Goal: Information Seeking & Learning: Learn about a topic

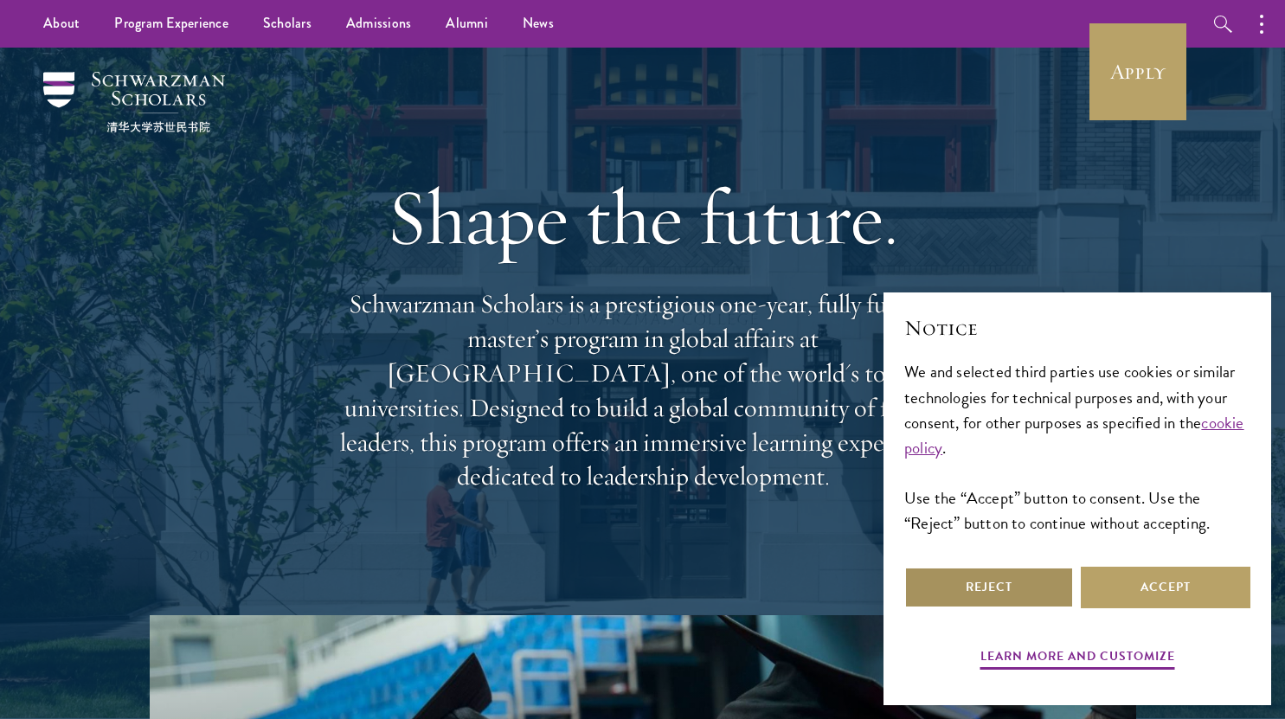
click at [1015, 607] on button "Reject" at bounding box center [989, 588] width 170 height 42
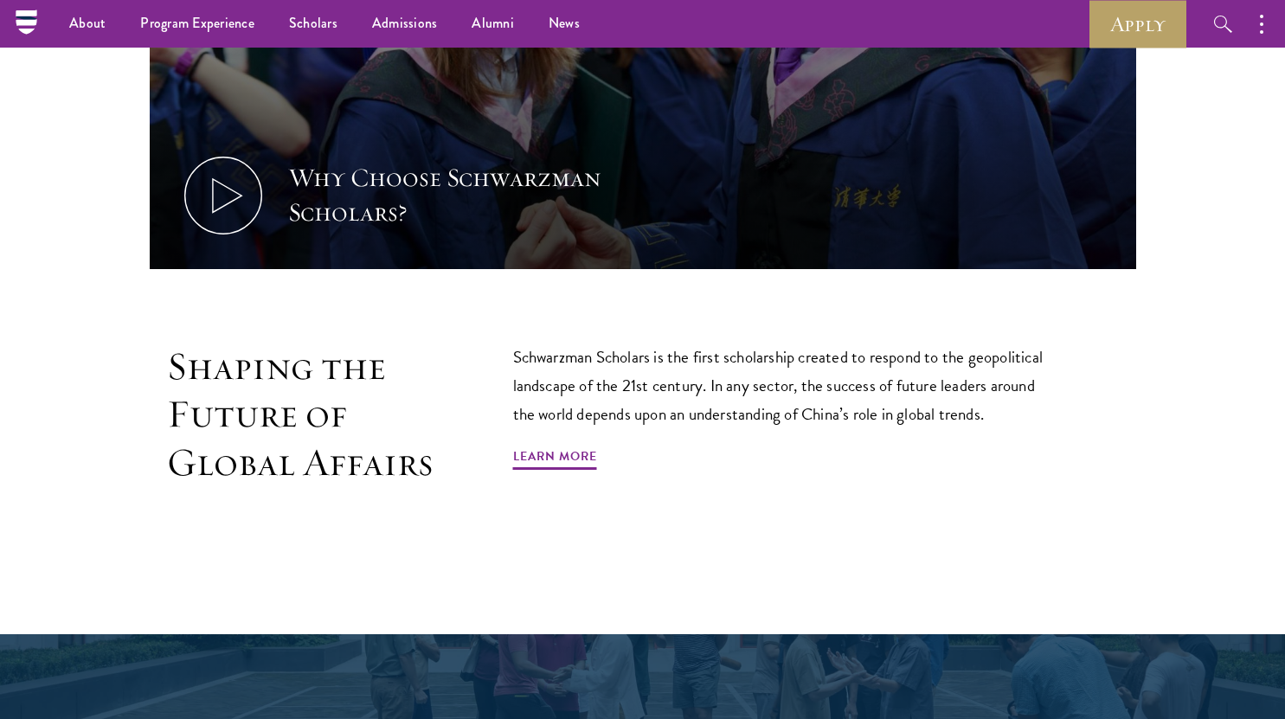
scroll to position [900, 0]
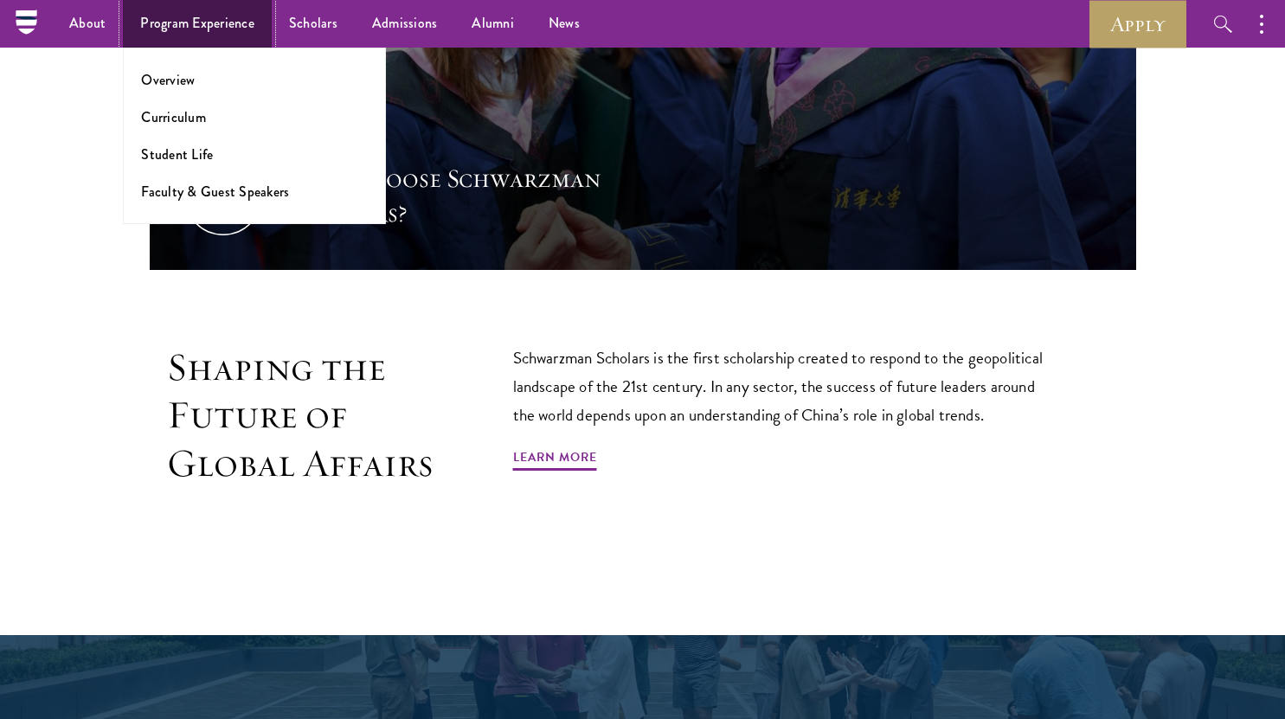
click at [218, 18] on link "Program Experience" at bounding box center [197, 24] width 149 height 48
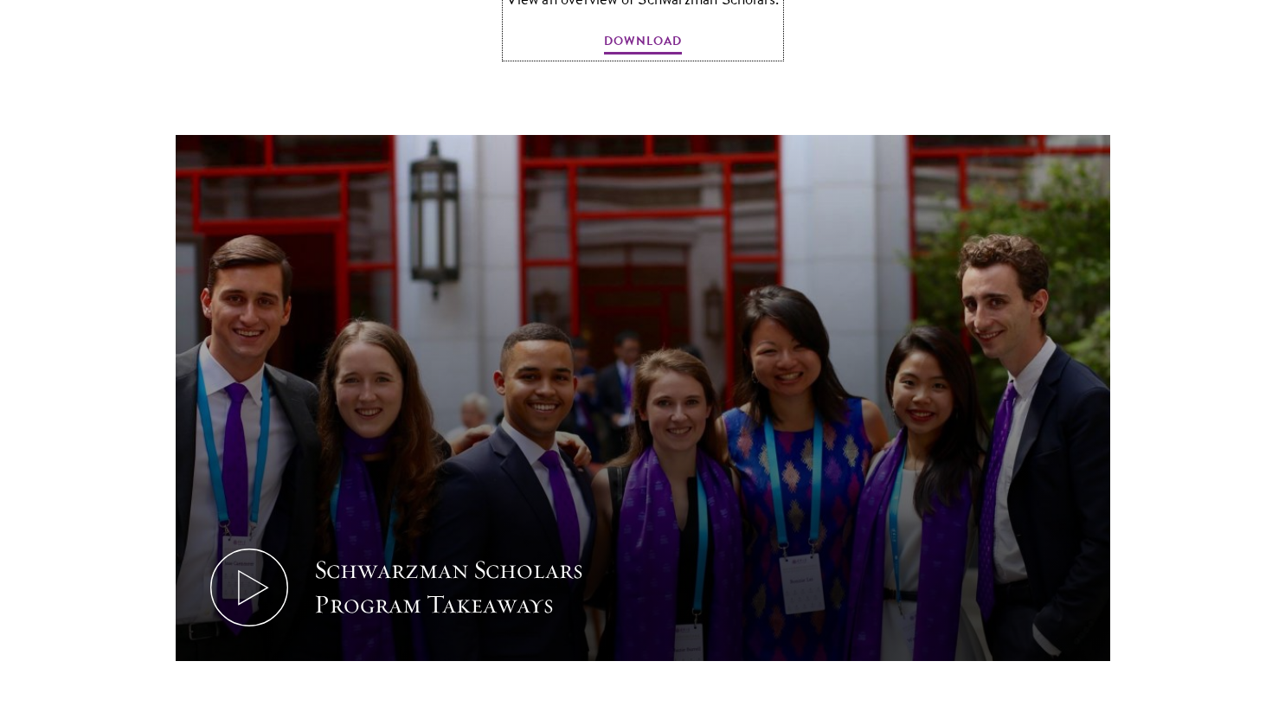
scroll to position [1662, 0]
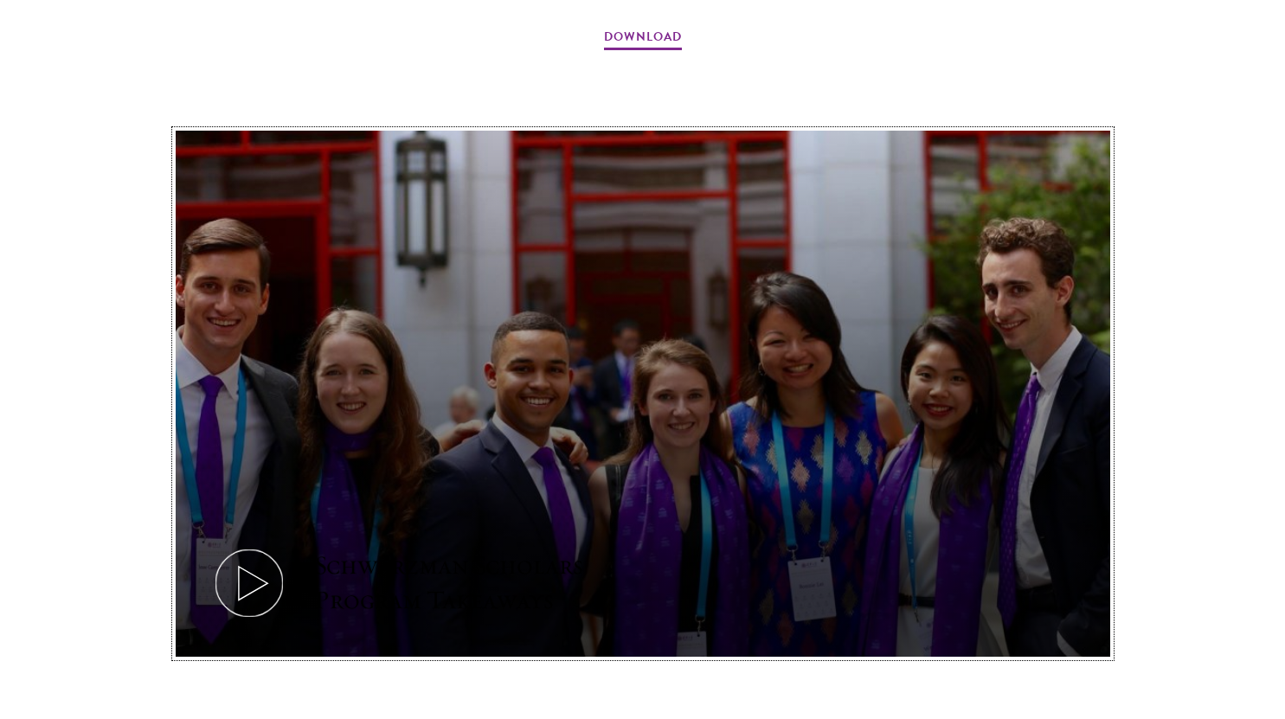
click at [589, 337] on button "Schwarzman Scholars Program Takeaways" at bounding box center [643, 394] width 935 height 526
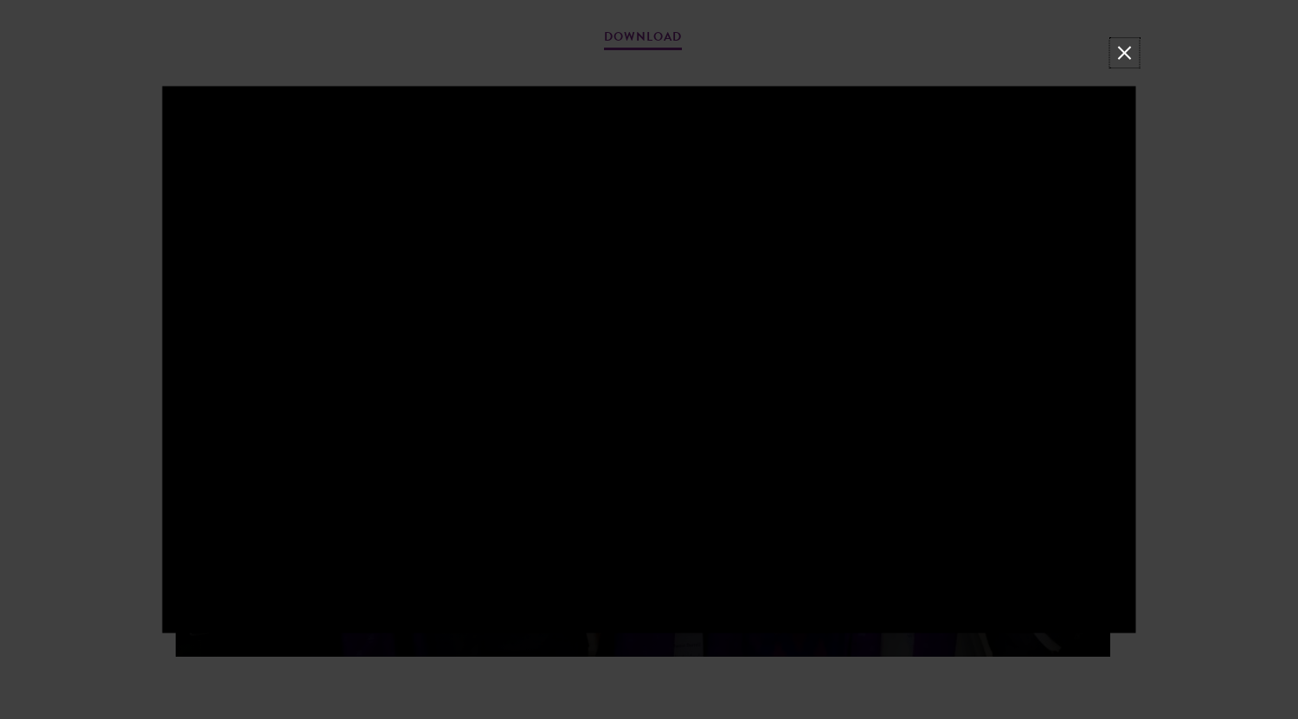
click at [1122, 45] on button at bounding box center [1124, 53] width 23 height 23
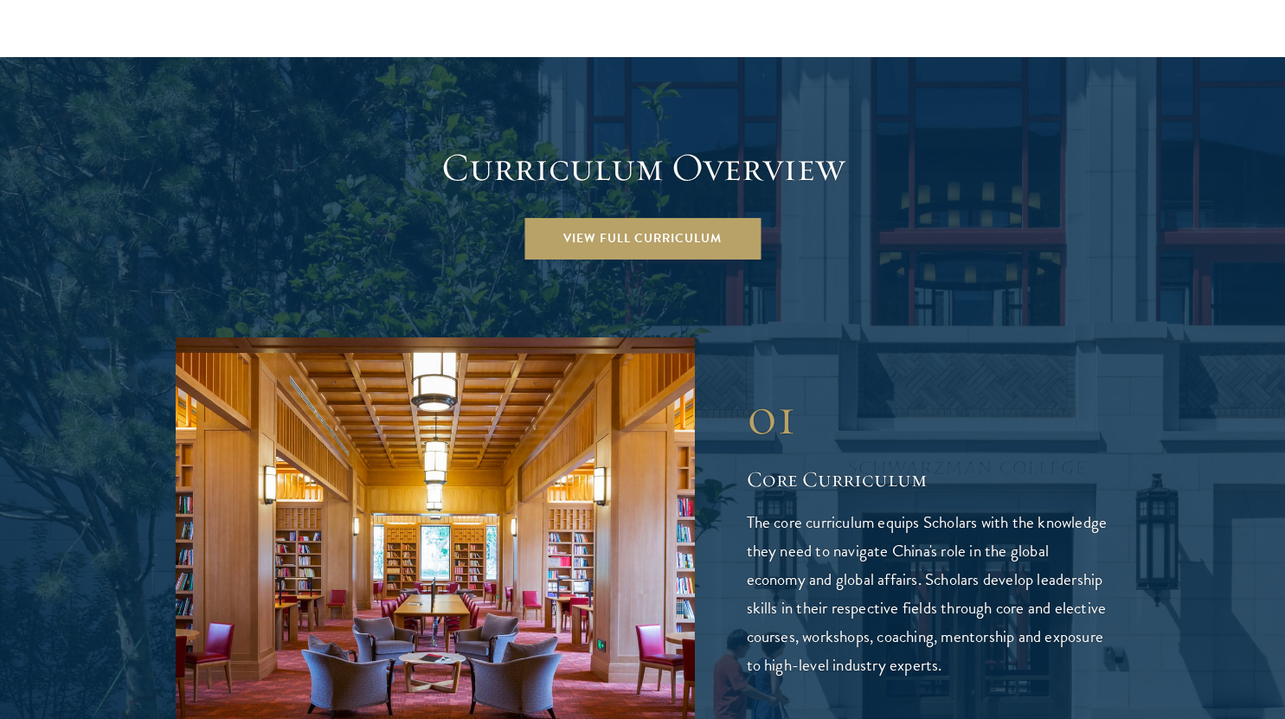
scroll to position [2389, 0]
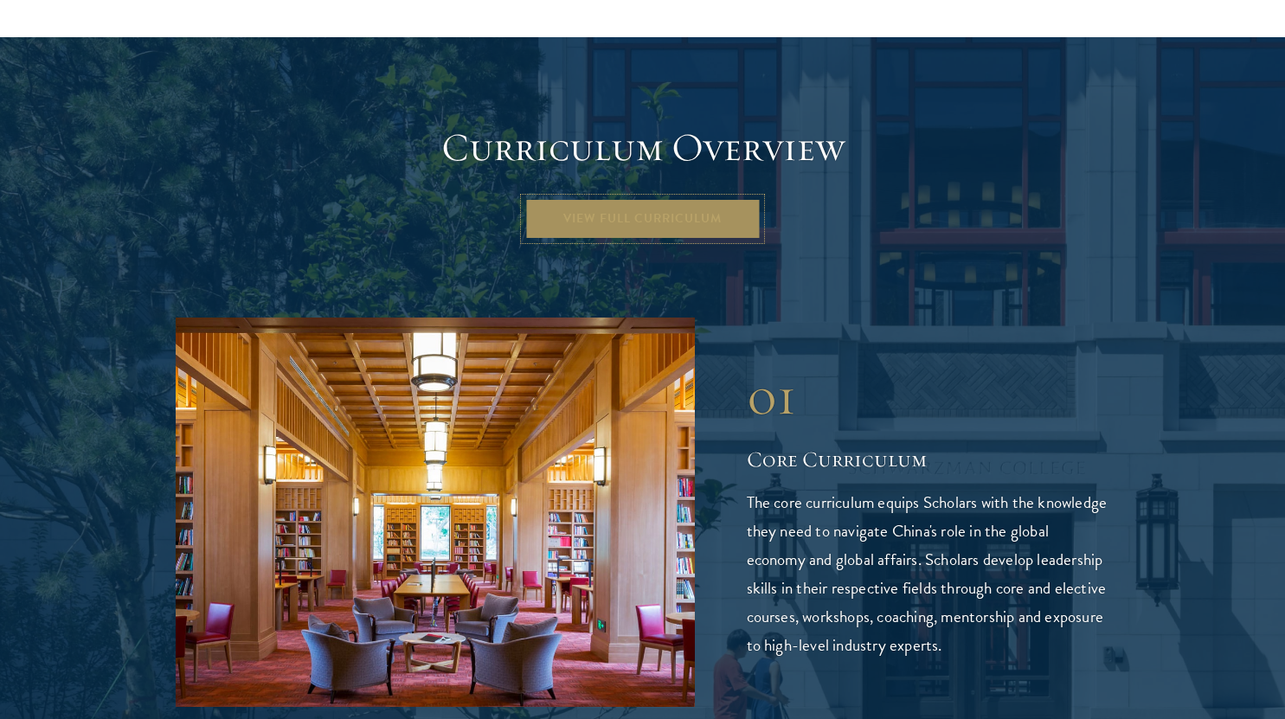
click at [681, 198] on link "View Full Curriculum" at bounding box center [642, 219] width 236 height 42
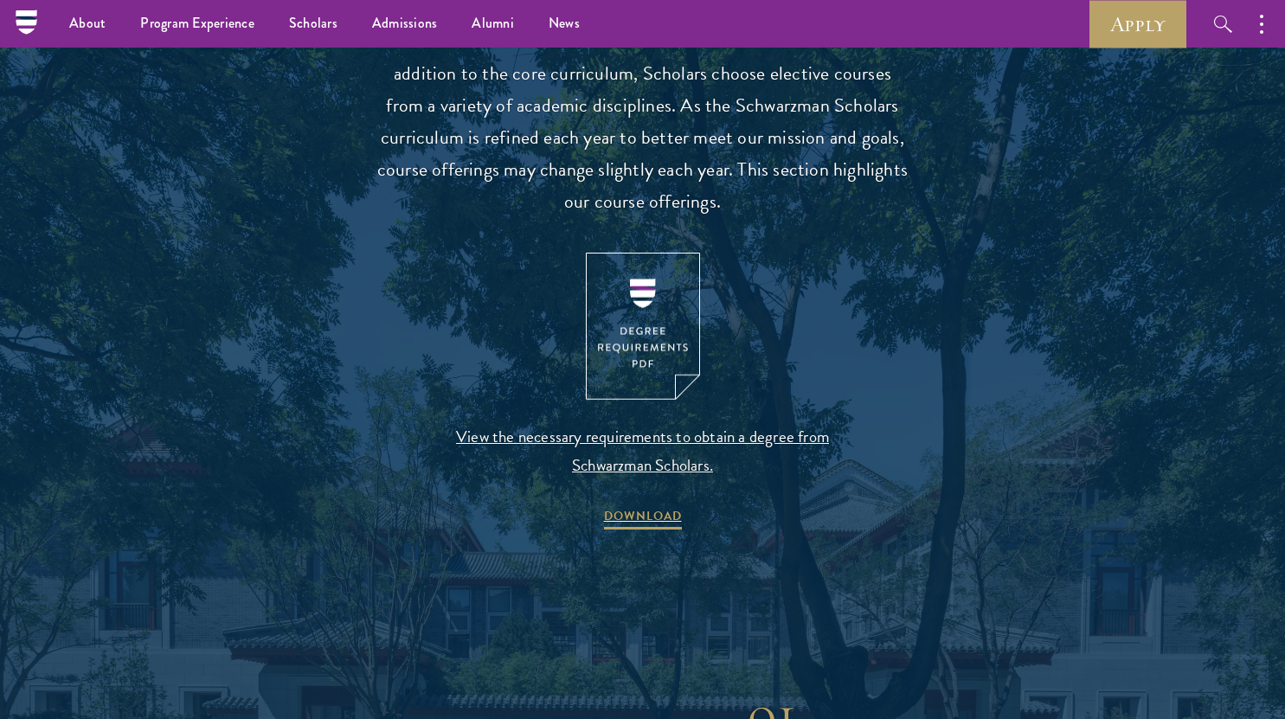
scroll to position [1662, 0]
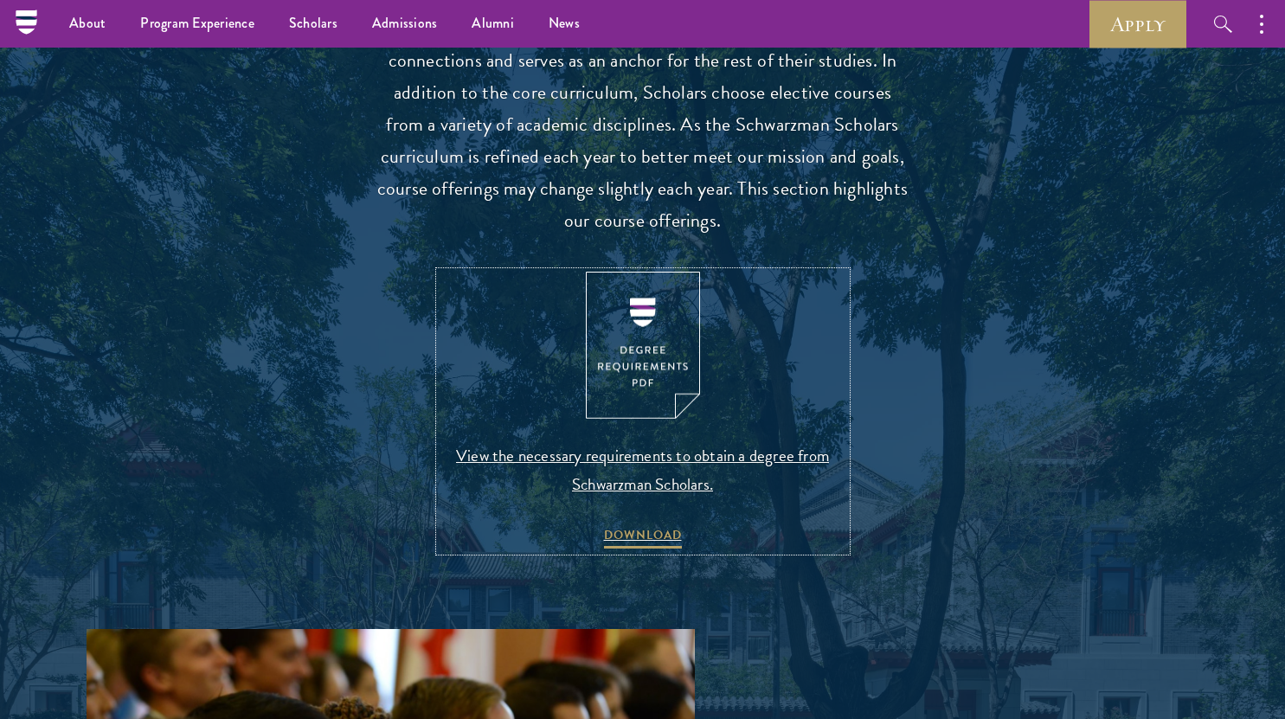
click at [659, 350] on img at bounding box center [643, 346] width 114 height 148
